Goal: Information Seeking & Learning: Learn about a topic

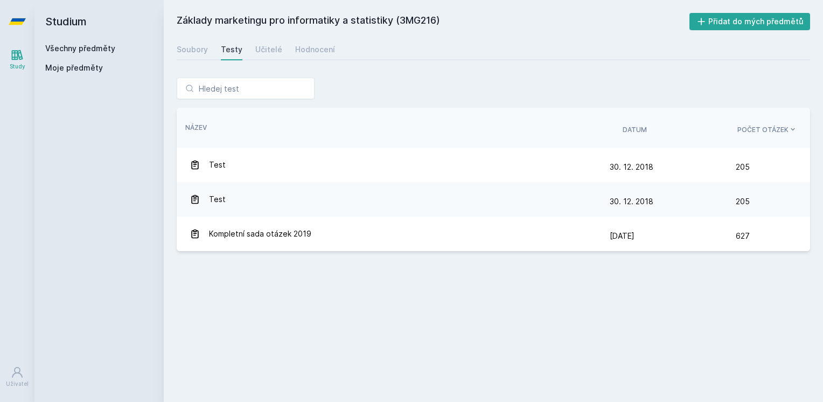
click at [85, 53] on div "Všechny předměty" at bounding box center [99, 48] width 108 height 11
click at [85, 46] on link "Všechny předměty" at bounding box center [80, 48] width 70 height 9
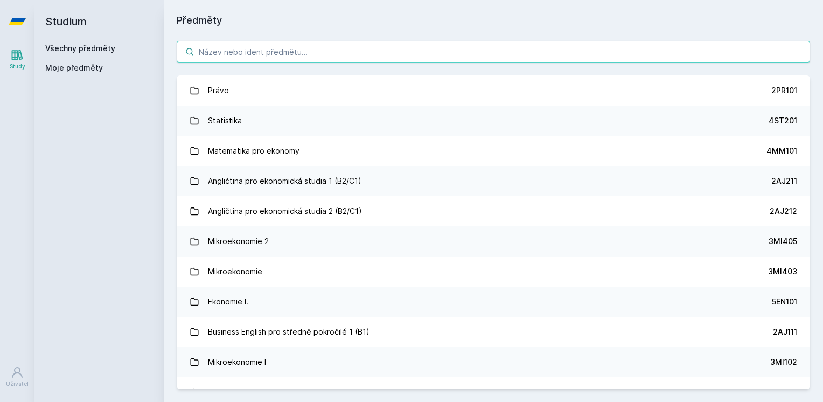
click at [221, 51] on input "search" at bounding box center [493, 52] width 633 height 22
type input "p"
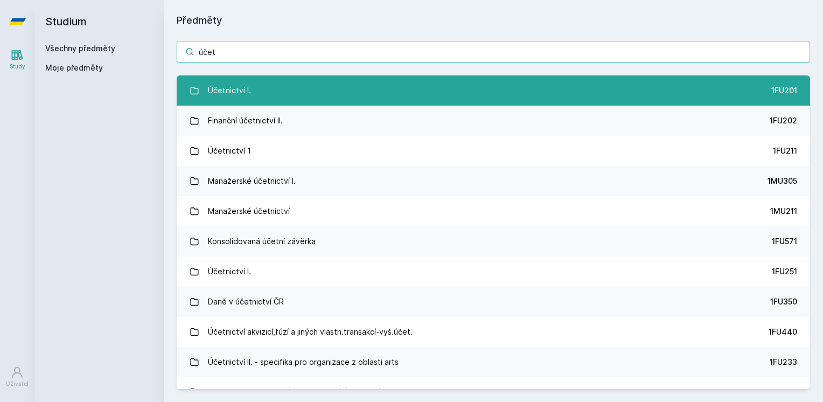
type input "účet"
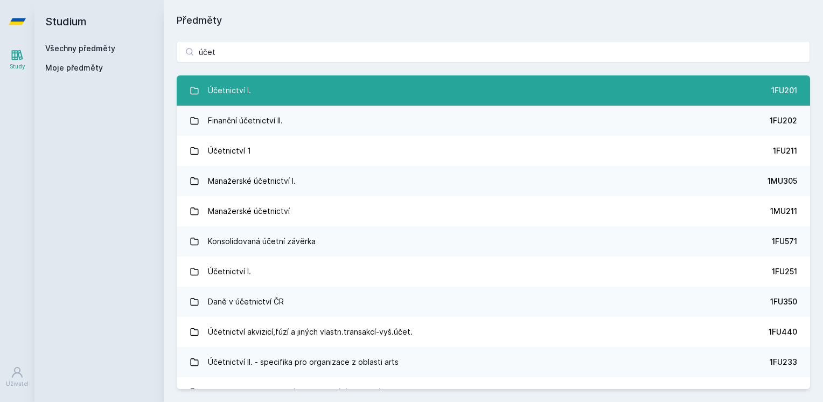
click at [224, 90] on div "Účetnictví I." at bounding box center [229, 91] width 43 height 22
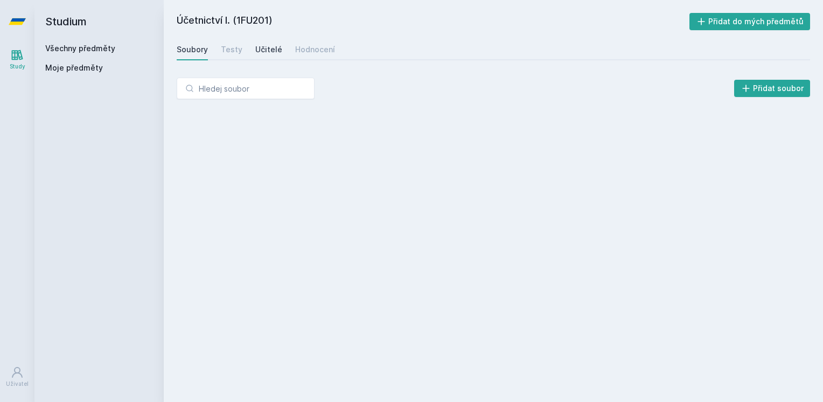
click at [274, 55] on link "Učitelé" at bounding box center [268, 50] width 27 height 22
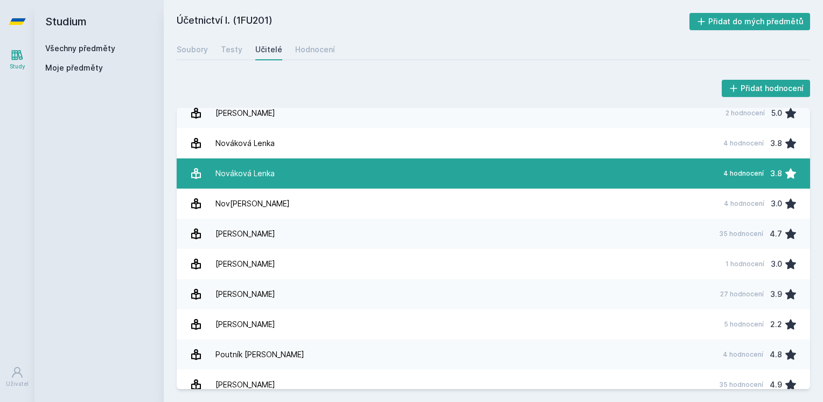
scroll to position [1000, 0]
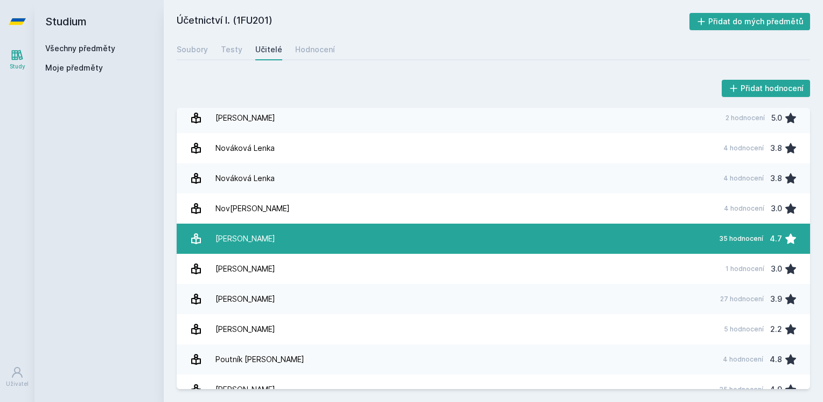
click at [285, 228] on link "Pelák Jiří 35 hodnocení 4.7" at bounding box center [493, 238] width 633 height 30
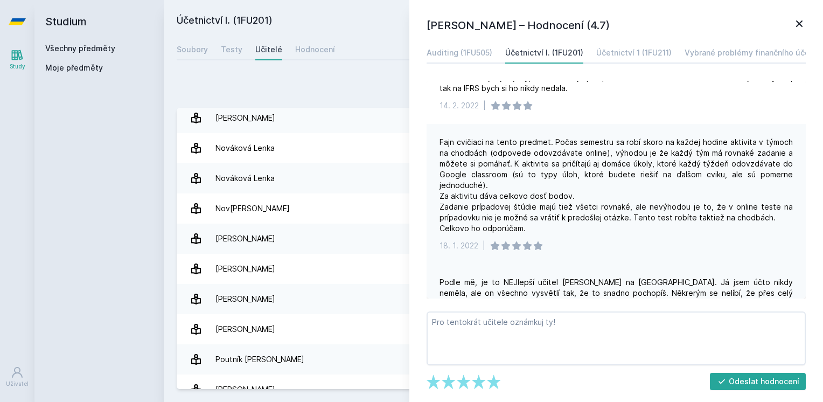
scroll to position [162, 0]
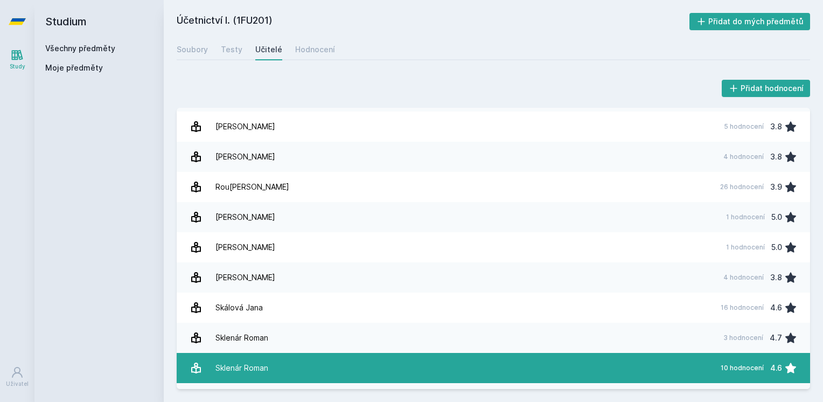
scroll to position [1485, 0]
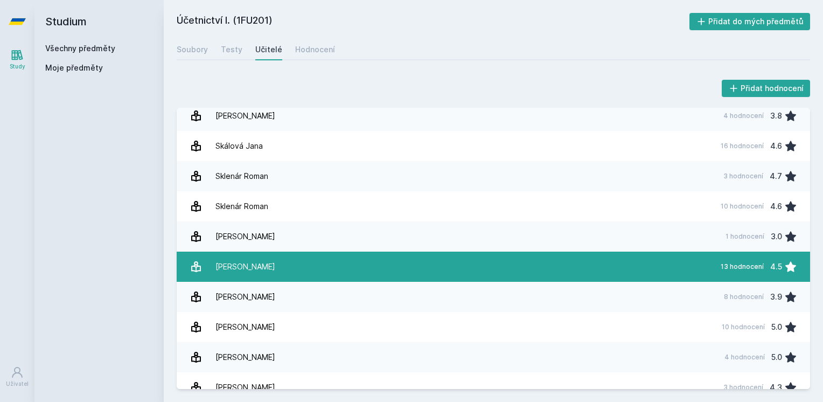
click at [368, 262] on link "Stiebal Richard 13 hodnocení 4.5" at bounding box center [493, 266] width 633 height 30
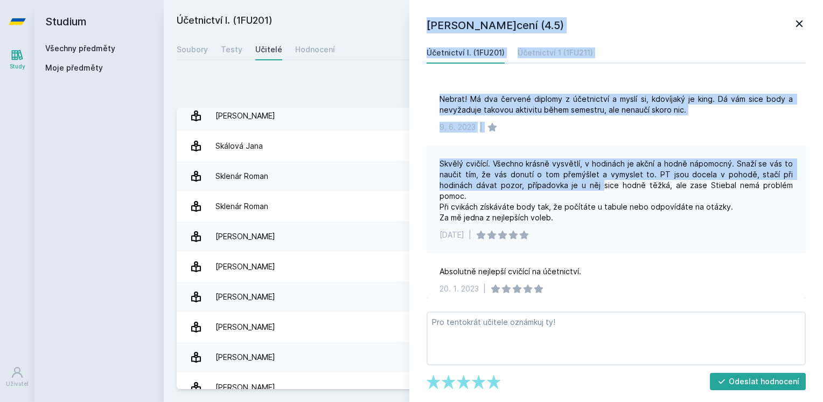
drag, startPoint x: 381, startPoint y: 85, endPoint x: 601, endPoint y: 182, distance: 240.8
click at [601, 182] on div "Přidat hodnocení Richard Stiebal – Hodnocení (4.5) Účetnictví I. (1FU201) Účetn…" at bounding box center [493, 233] width 633 height 311
click at [601, 182] on div "Skvělý cvičící. Všechno krásně vysvětlí, v hodinách je akční a hodně nápomocný.…" at bounding box center [615, 190] width 353 height 65
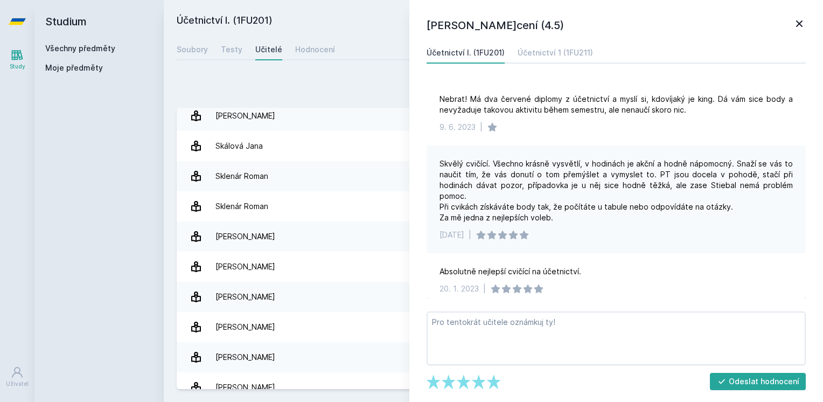
click at [613, 214] on div "Skvělý cvičící. Všechno krásně vysvětlí, v hodinách je akční a hodně nápomocný.…" at bounding box center [615, 190] width 353 height 65
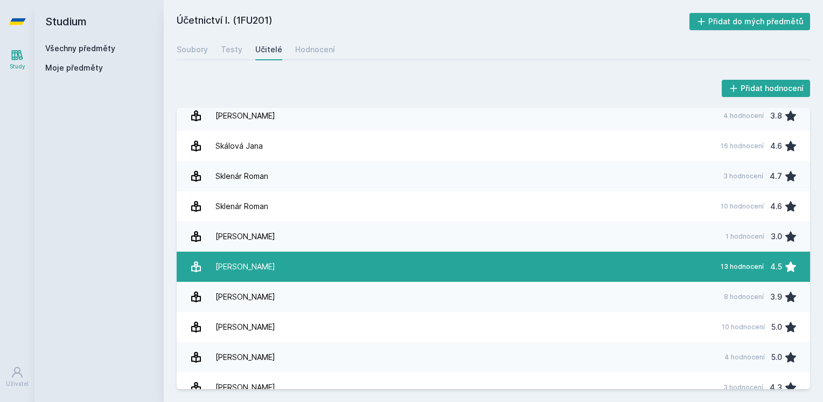
click at [447, 268] on link "Stiebal Richard 13 hodnocení 4.5" at bounding box center [493, 266] width 633 height 30
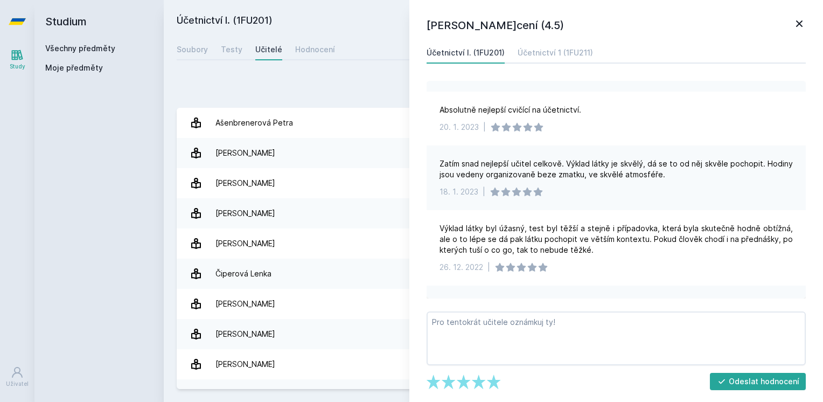
click at [307, 94] on div "Přidat hodnocení" at bounding box center [493, 89] width 633 height 22
click at [329, 94] on div "Přidat hodnocení" at bounding box center [493, 89] width 633 height 22
click at [323, 53] on div "Hodnocení" at bounding box center [315, 49] width 40 height 11
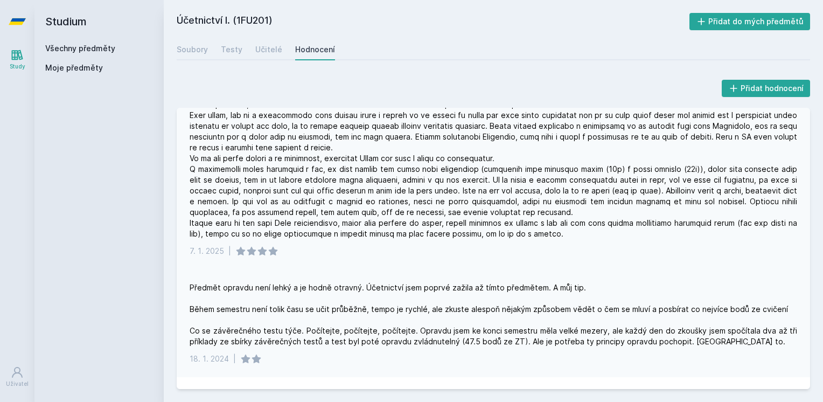
scroll to position [700, 0]
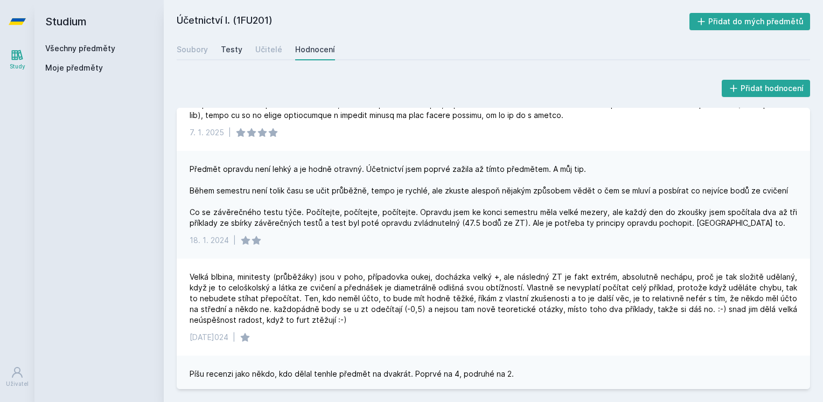
click at [237, 43] on link "Testy" at bounding box center [232, 50] width 22 height 22
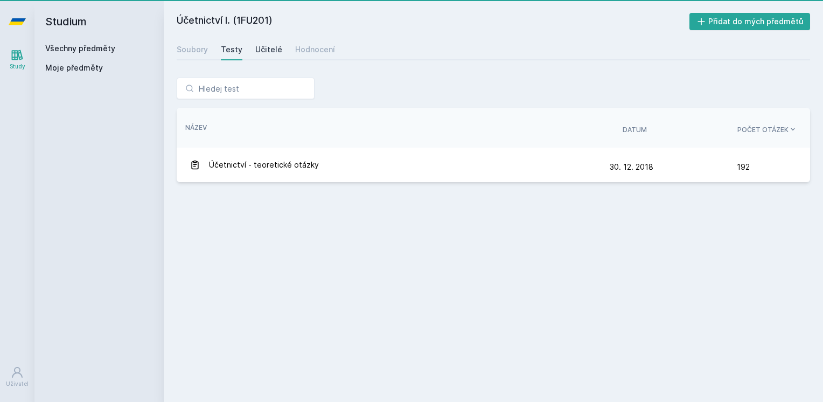
click at [271, 48] on div "Učitelé" at bounding box center [268, 49] width 27 height 11
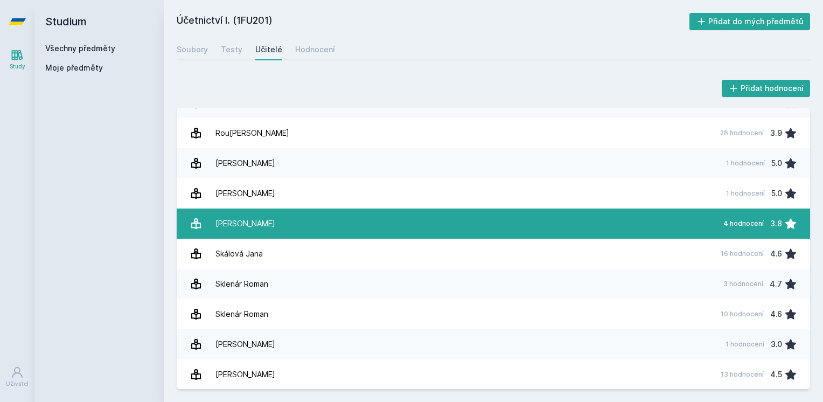
scroll to position [1431, 0]
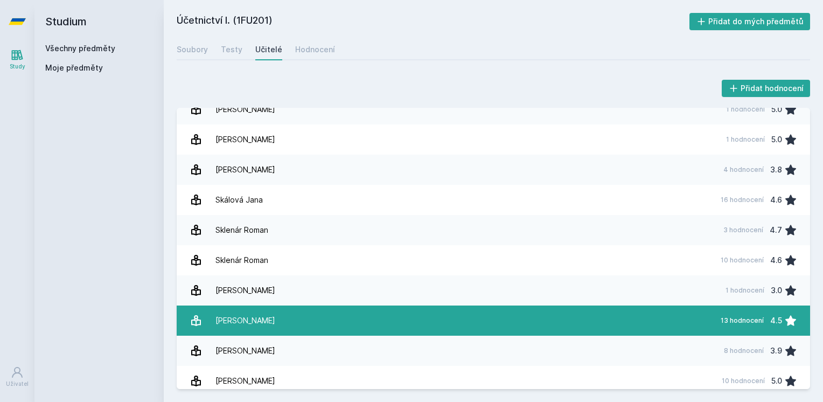
click at [435, 326] on link "Stiebal Richard 13 hodnocení 4.5" at bounding box center [493, 320] width 633 height 30
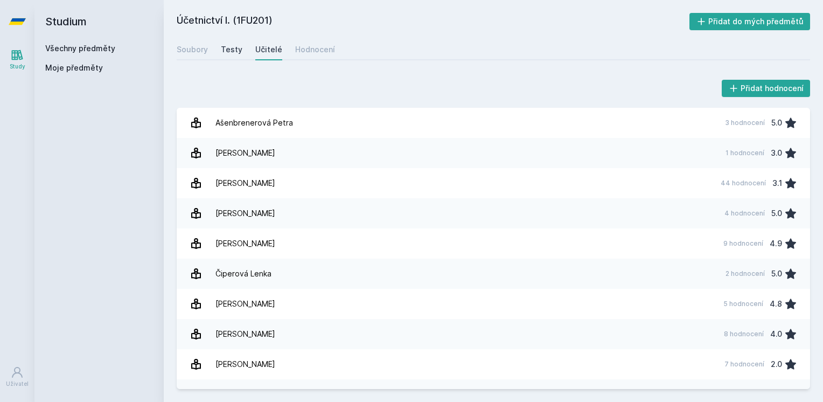
drag, startPoint x: 284, startPoint y: 51, endPoint x: 223, endPoint y: 43, distance: 62.0
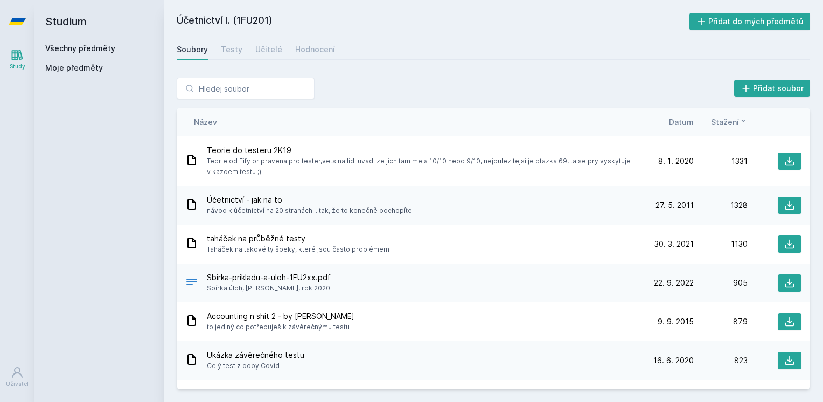
click at [69, 47] on link "Všechny předměty" at bounding box center [80, 48] width 70 height 9
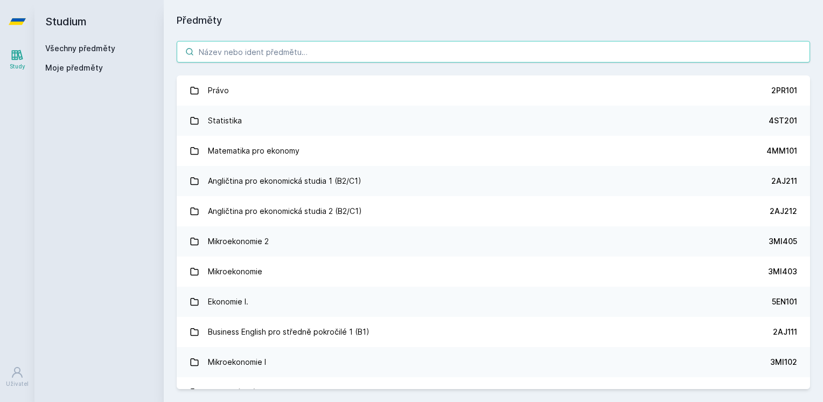
drag, startPoint x: 248, startPoint y: 58, endPoint x: 244, endPoint y: 47, distance: 10.7
click at [248, 57] on input "search" at bounding box center [493, 52] width 633 height 22
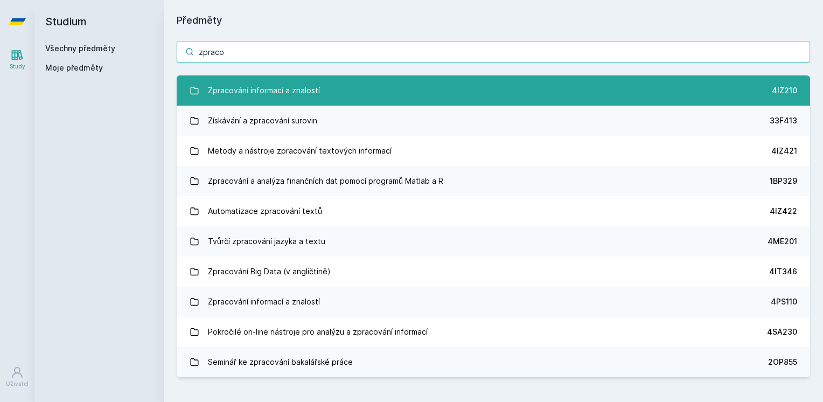
type input "zpraco"
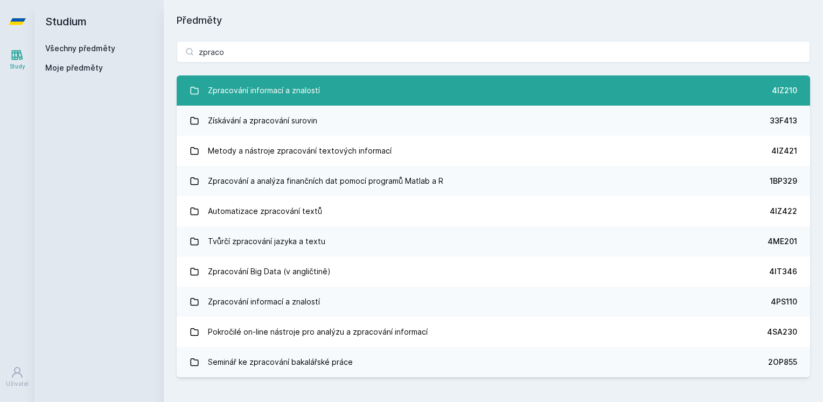
click at [373, 79] on link "Zpracování informací a znalostí 4IZ210" at bounding box center [493, 90] width 633 height 30
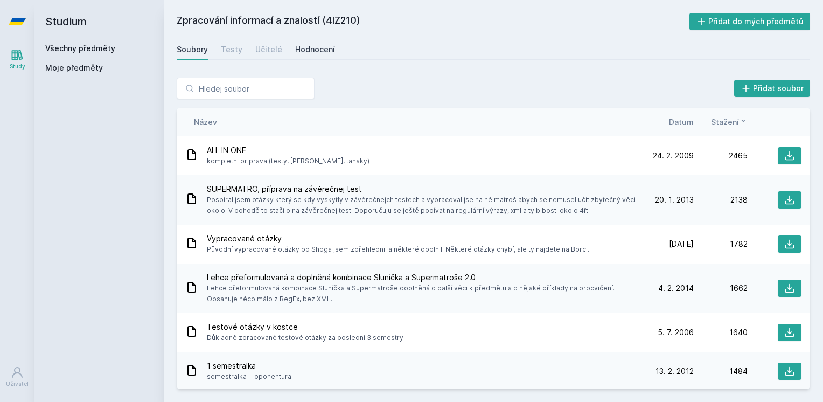
click at [308, 53] on div "Hodnocení" at bounding box center [315, 49] width 40 height 11
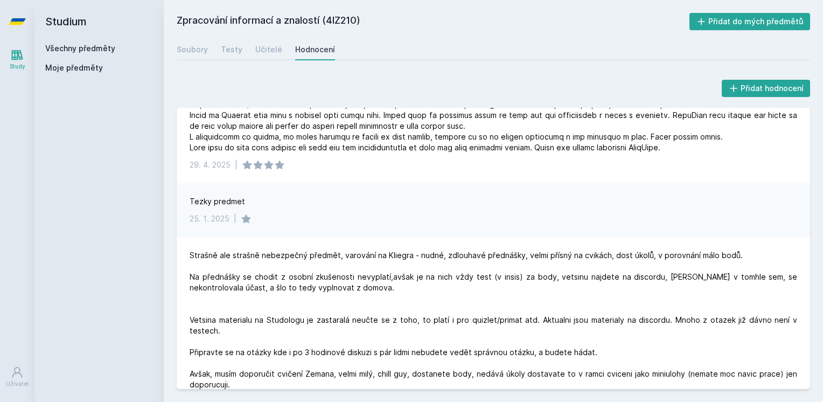
scroll to position [108, 0]
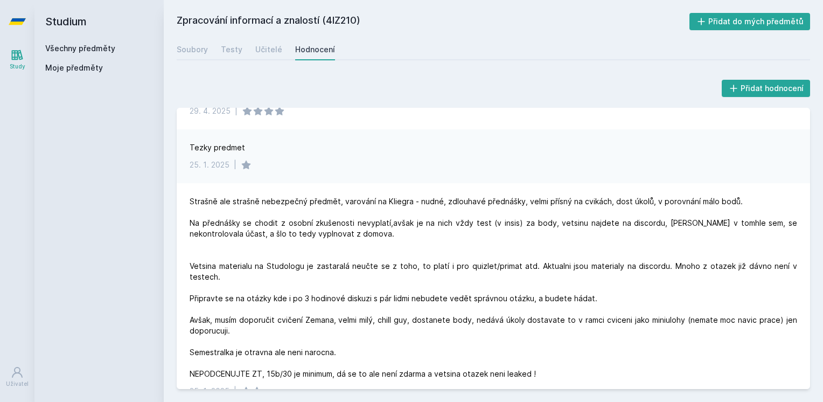
click at [102, 45] on link "Všechny předměty" at bounding box center [80, 48] width 70 height 9
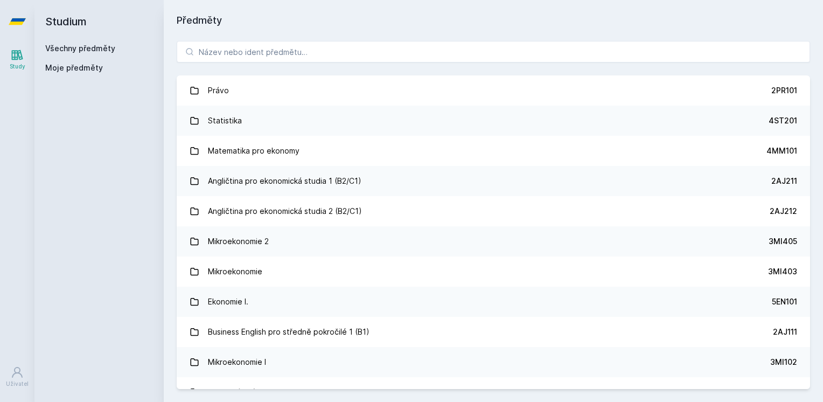
click at [429, 38] on div "Právo 2PR101 Statistika 4ST201 Matematika pro ekonomy 4MM101 Angličtina pro eko…" at bounding box center [493, 215] width 659 height 374
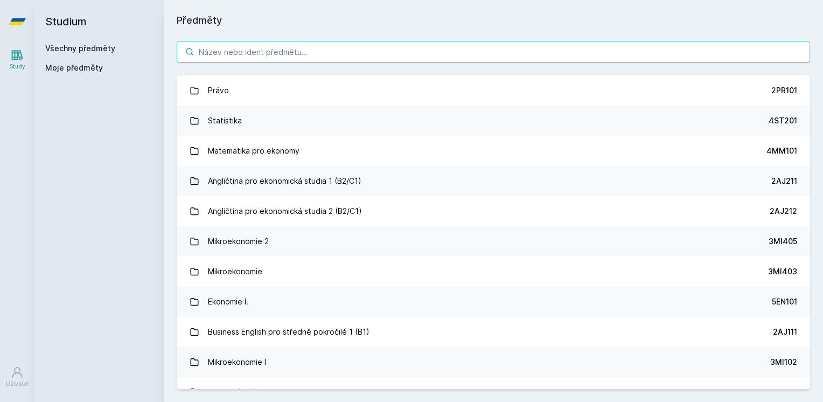
click at [435, 53] on input "search" at bounding box center [493, 52] width 633 height 22
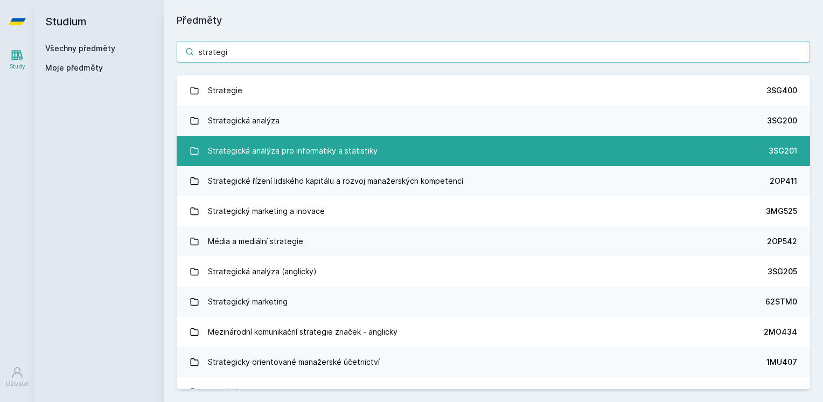
type input "strategi"
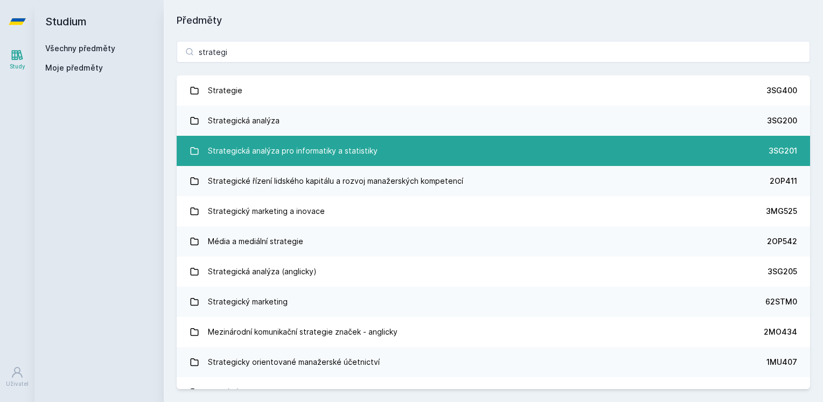
click at [432, 145] on link "Strategická analýza pro informatiky a statistiky 3SG201" at bounding box center [493, 151] width 633 height 30
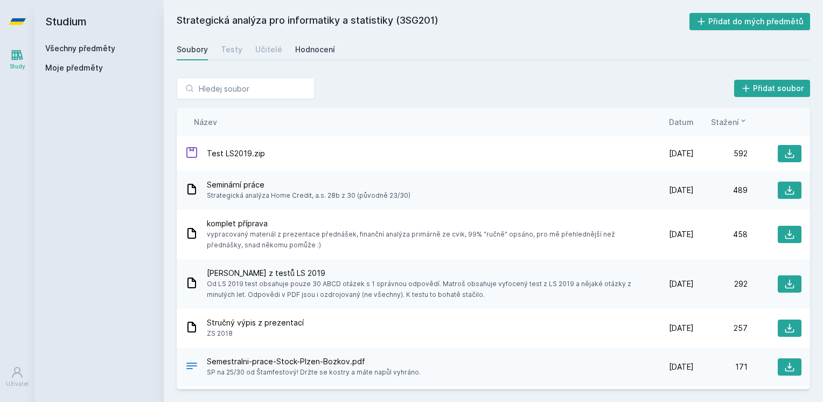
click at [295, 51] on div "Hodnocení" at bounding box center [315, 49] width 40 height 11
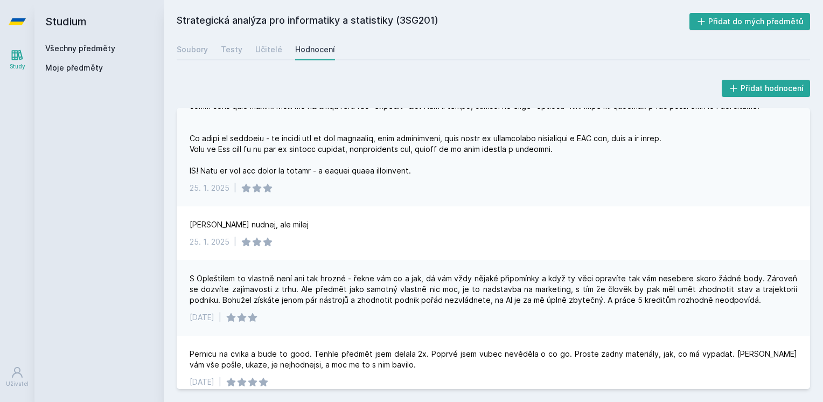
scroll to position [269, 0]
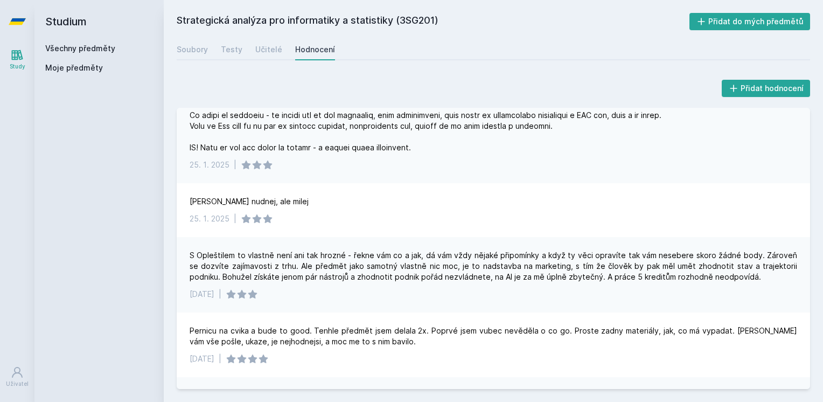
click at [90, 50] on link "Všechny předměty" at bounding box center [80, 48] width 70 height 9
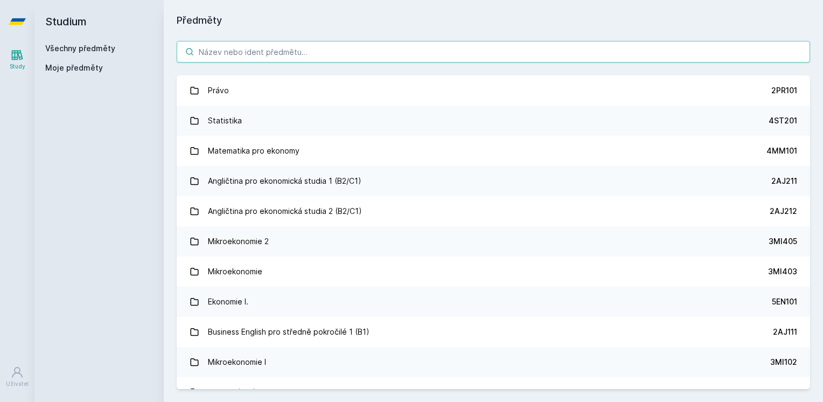
click at [295, 52] on input "search" at bounding box center [493, 52] width 633 height 22
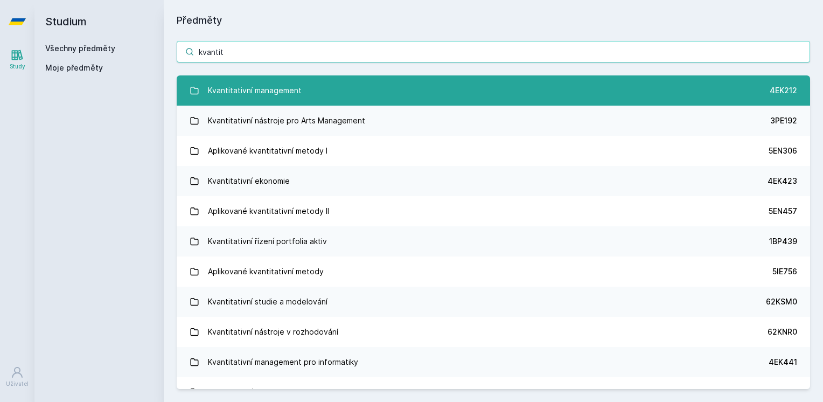
type input "kvantit"
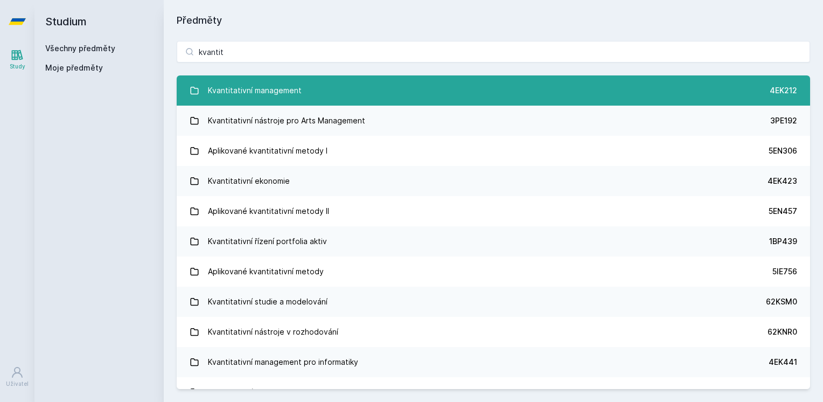
click at [439, 87] on link "Kvantitativní management 4EK212" at bounding box center [493, 90] width 633 height 30
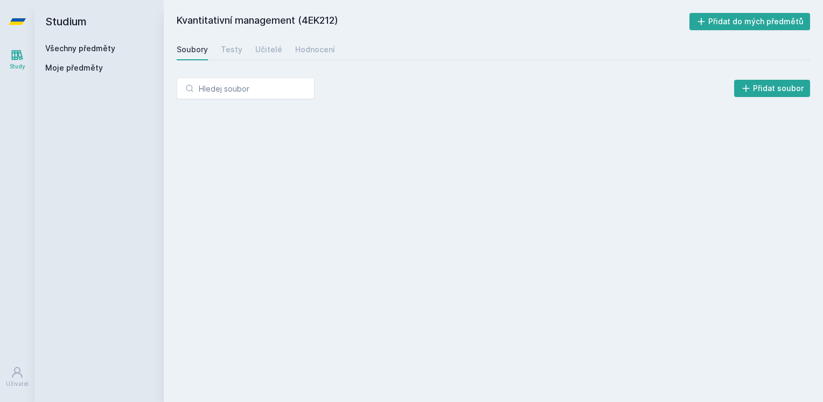
click at [286, 50] on div "Soubory Testy Učitelé Hodnocení" at bounding box center [493, 50] width 633 height 22
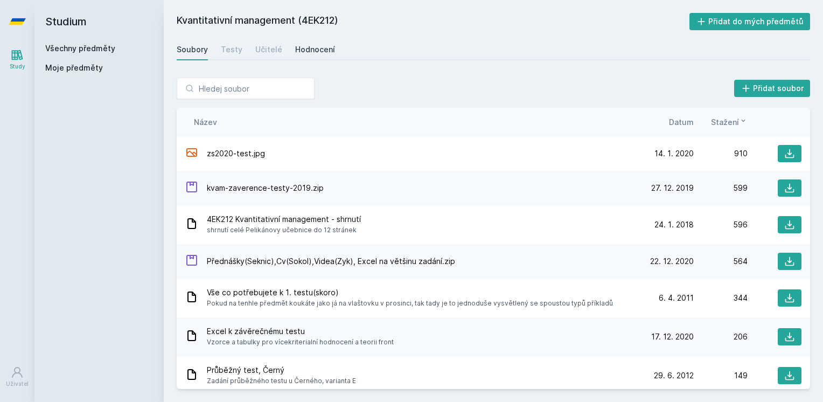
click at [295, 48] on div "Hodnocení" at bounding box center [315, 49] width 40 height 11
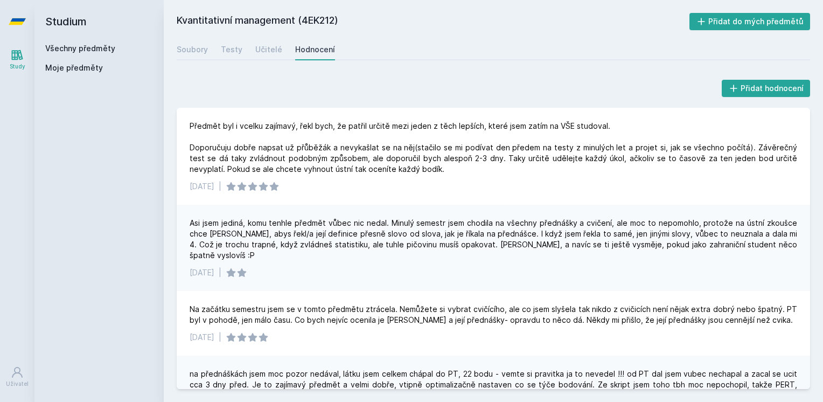
click at [114, 48] on div "Všechny předměty" at bounding box center [99, 48] width 108 height 11
click at [107, 48] on link "Všechny předměty" at bounding box center [80, 48] width 70 height 9
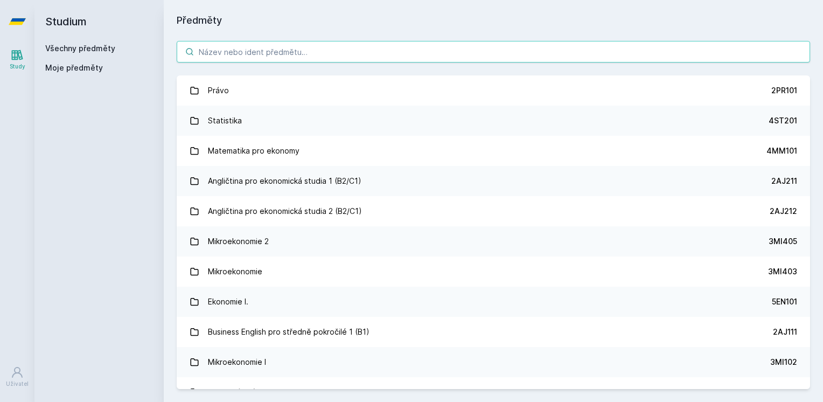
click at [226, 48] on input "search" at bounding box center [493, 52] width 633 height 22
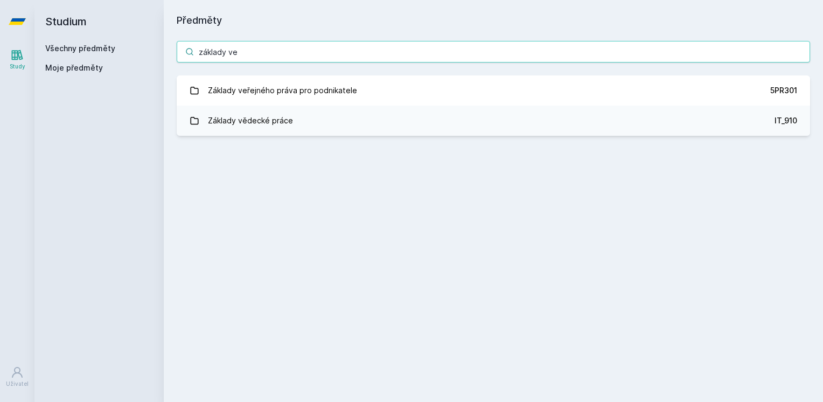
type input "základy ve"
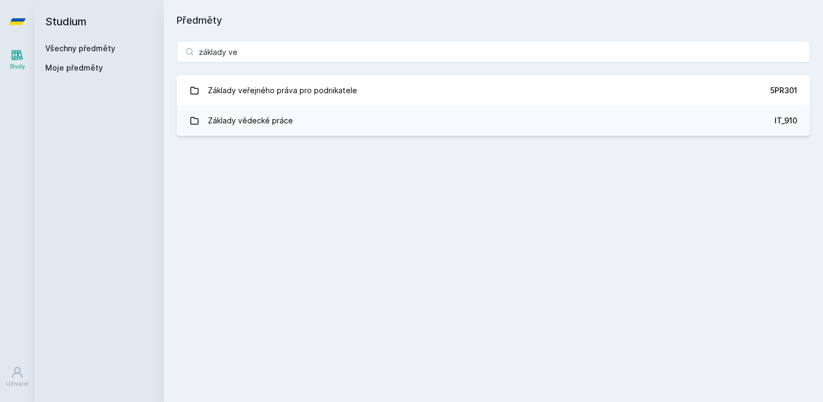
click at [306, 73] on div "základy ve Základy veřejného práva pro podnikatele 5PR301 Základy vědecké práce…" at bounding box center [493, 88] width 659 height 121
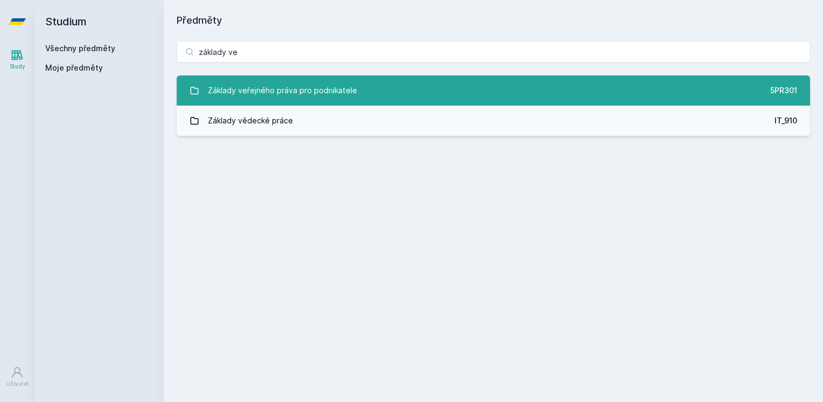
click at [310, 83] on div "Základy veřejného práva pro podnikatele" at bounding box center [282, 91] width 149 height 22
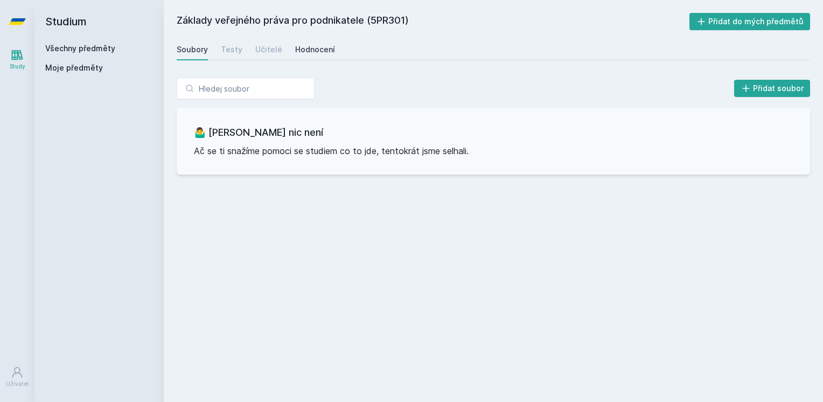
click at [299, 54] on div "Hodnocení" at bounding box center [315, 49] width 40 height 11
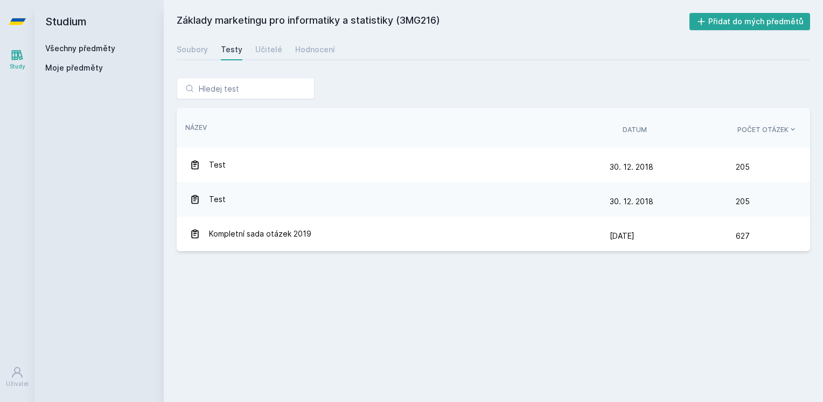
click at [88, 51] on link "Všechny předměty" at bounding box center [80, 48] width 70 height 9
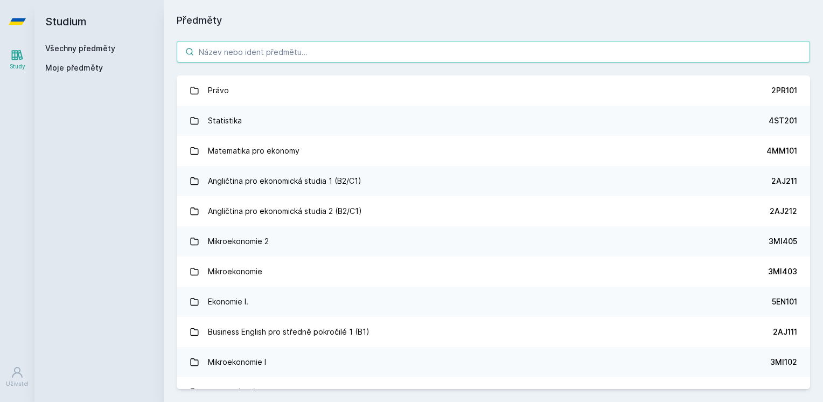
click at [272, 51] on input "search" at bounding box center [493, 52] width 633 height 22
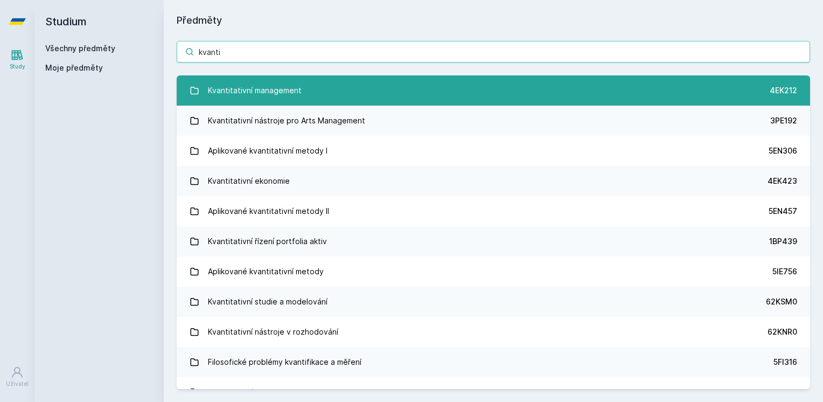
type input "kvanti"
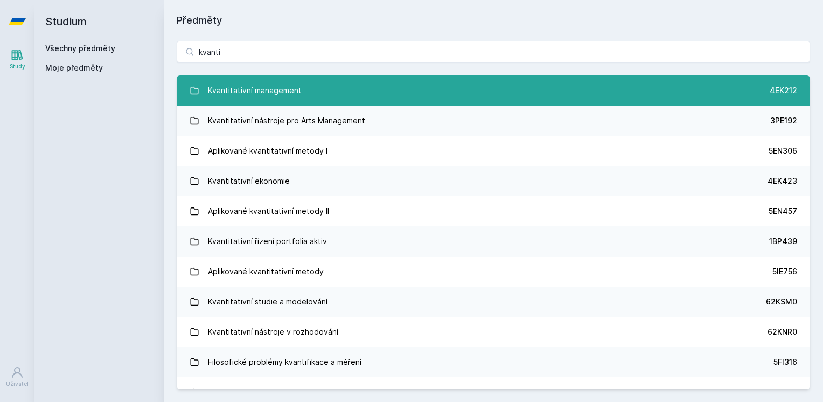
click at [263, 87] on div "Kvantitativní management" at bounding box center [255, 91] width 94 height 22
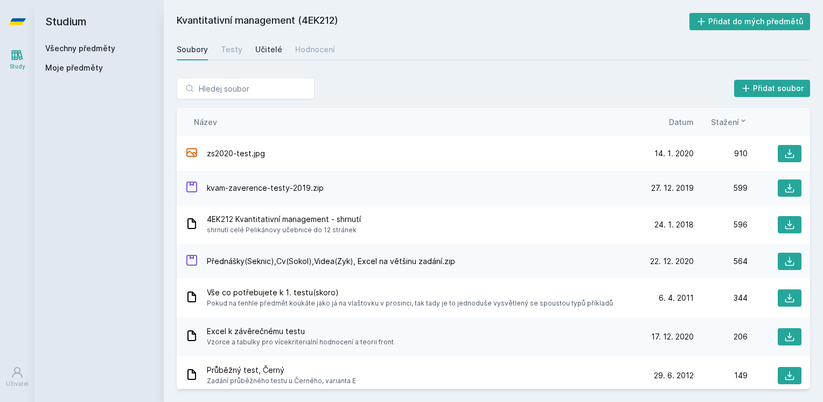
click at [276, 55] on link "Učitelé" at bounding box center [268, 50] width 27 height 22
